Goal: Check status: Check status

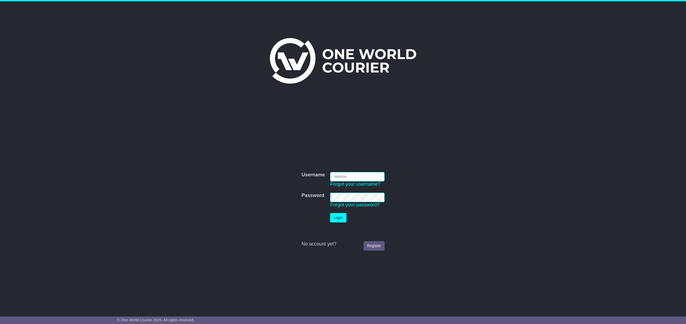
type input "**********"
click at [344, 219] on button "Login" at bounding box center [338, 217] width 16 height 9
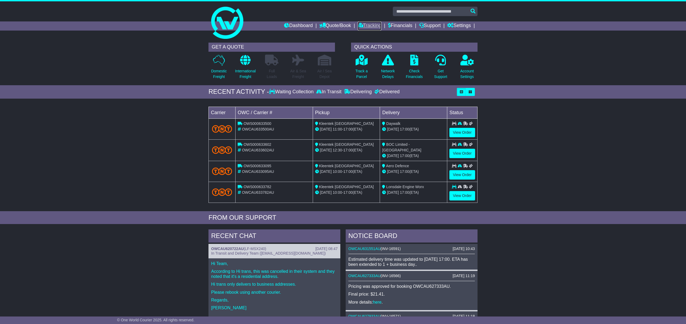
click at [370, 26] on link "Tracking" at bounding box center [370, 25] width 24 height 9
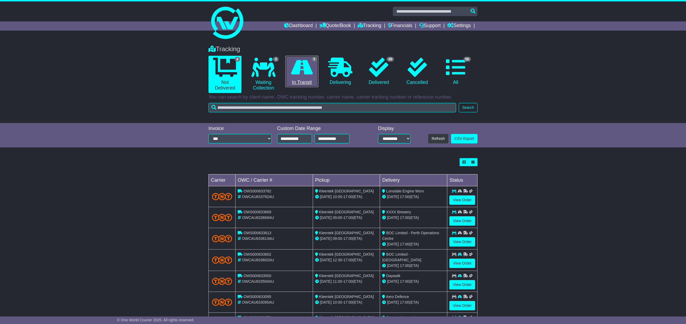
click at [302, 77] on icon at bounding box center [302, 67] width 22 height 19
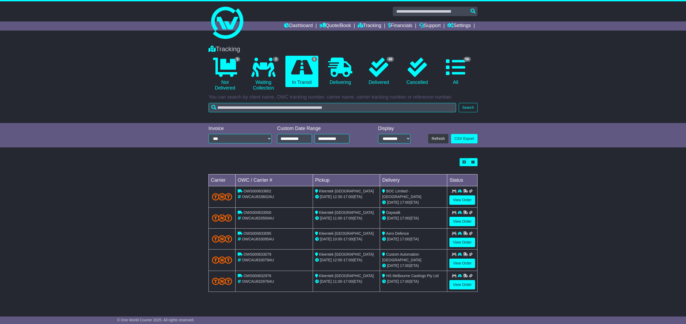
click at [464, 247] on td "View Order" at bounding box center [462, 238] width 30 height 21
click at [467, 242] on link "View Order" at bounding box center [462, 242] width 26 height 9
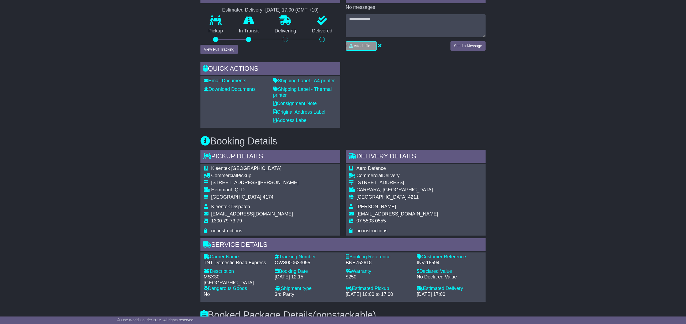
scroll to position [152, 0]
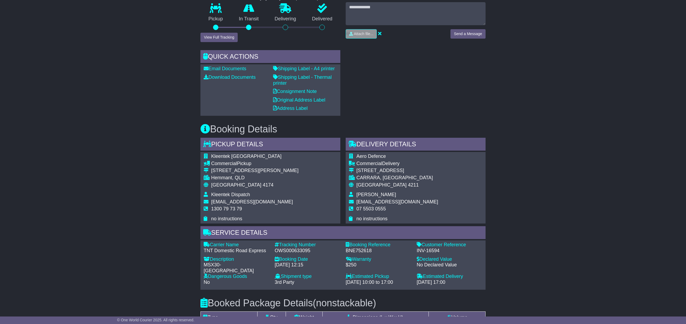
click at [289, 249] on div "OWS000633095" at bounding box center [308, 251] width 66 height 6
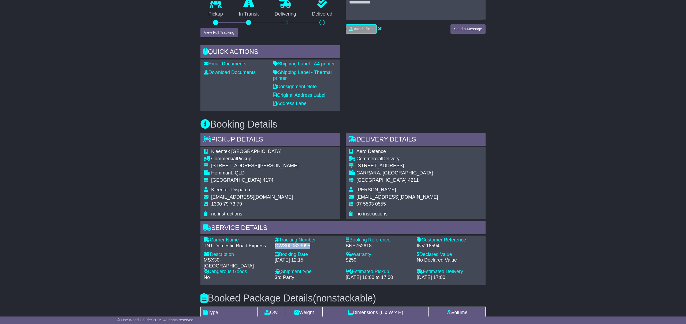
scroll to position [0, 0]
